Goal: Register for event/course

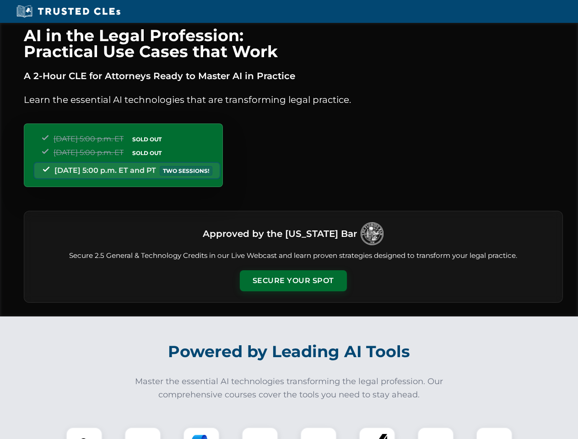
click at [293, 281] on button "Secure Your Spot" at bounding box center [293, 280] width 107 height 21
click at [84, 433] on img at bounding box center [84, 445] width 27 height 27
click at [143, 433] on div at bounding box center [142, 445] width 37 height 37
